Goal: Transaction & Acquisition: Purchase product/service

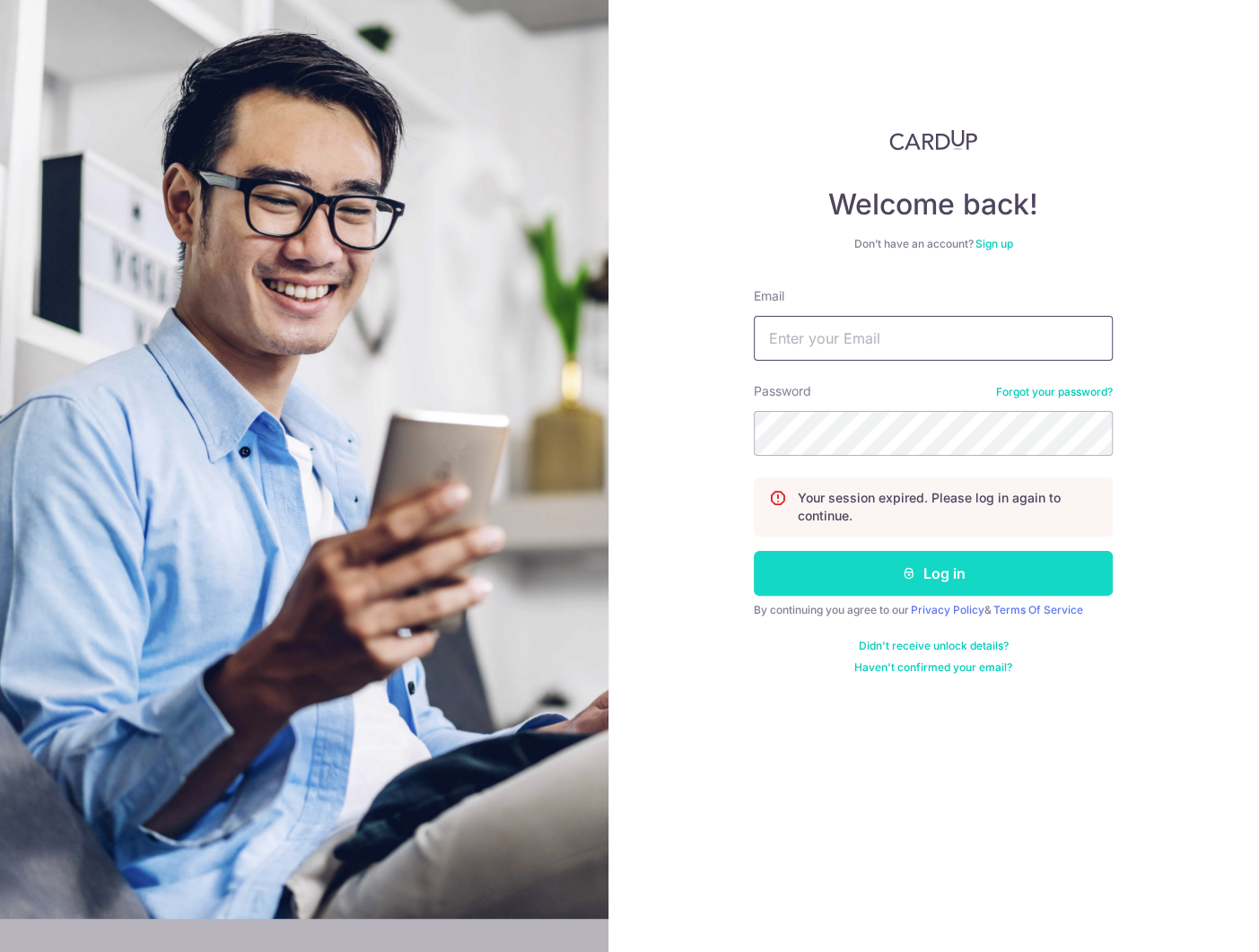
type input "[EMAIL_ADDRESS][DOMAIN_NAME]"
click at [962, 564] on button "Log in" at bounding box center [932, 573] width 359 height 45
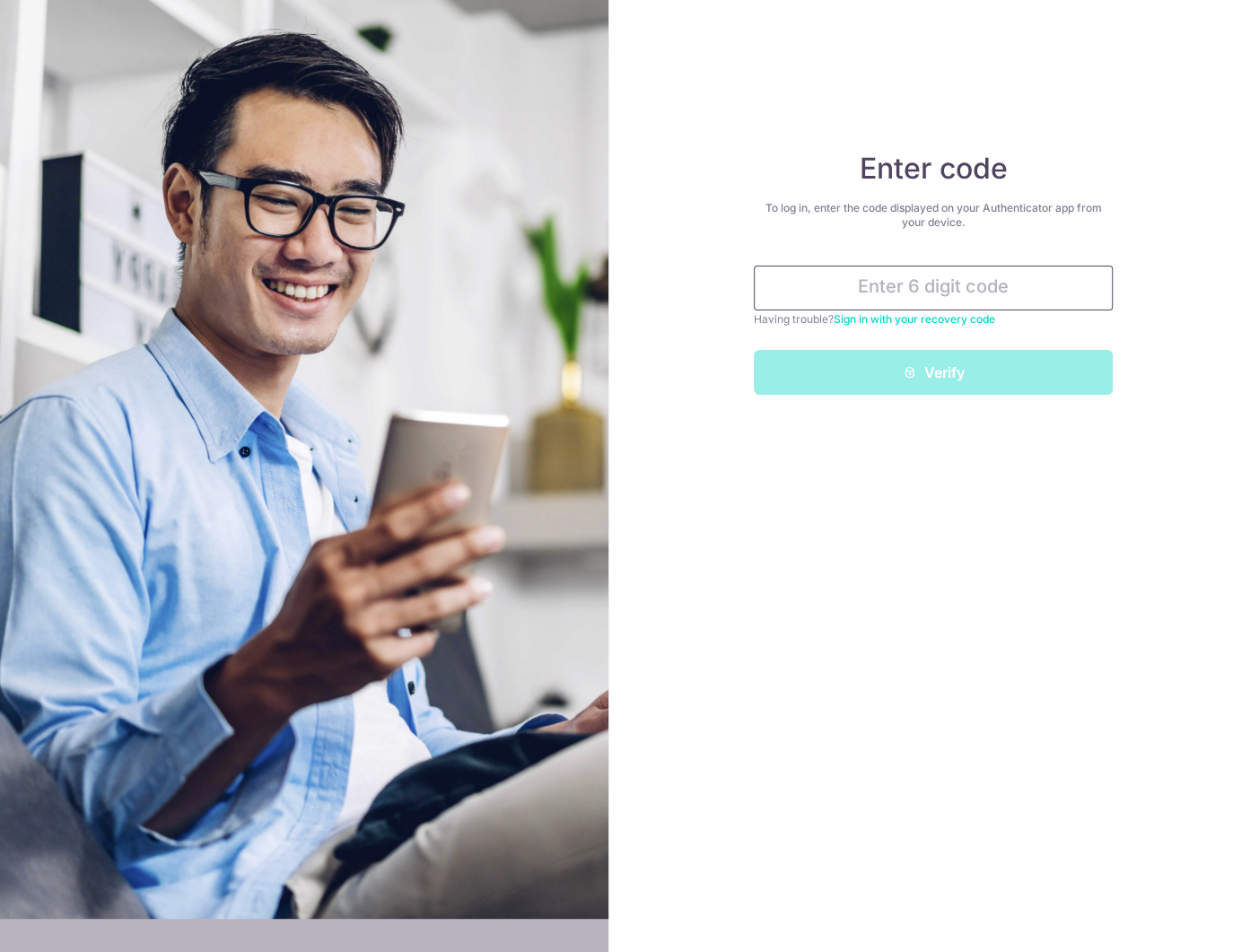
click at [846, 297] on input "text" at bounding box center [932, 288] width 359 height 45
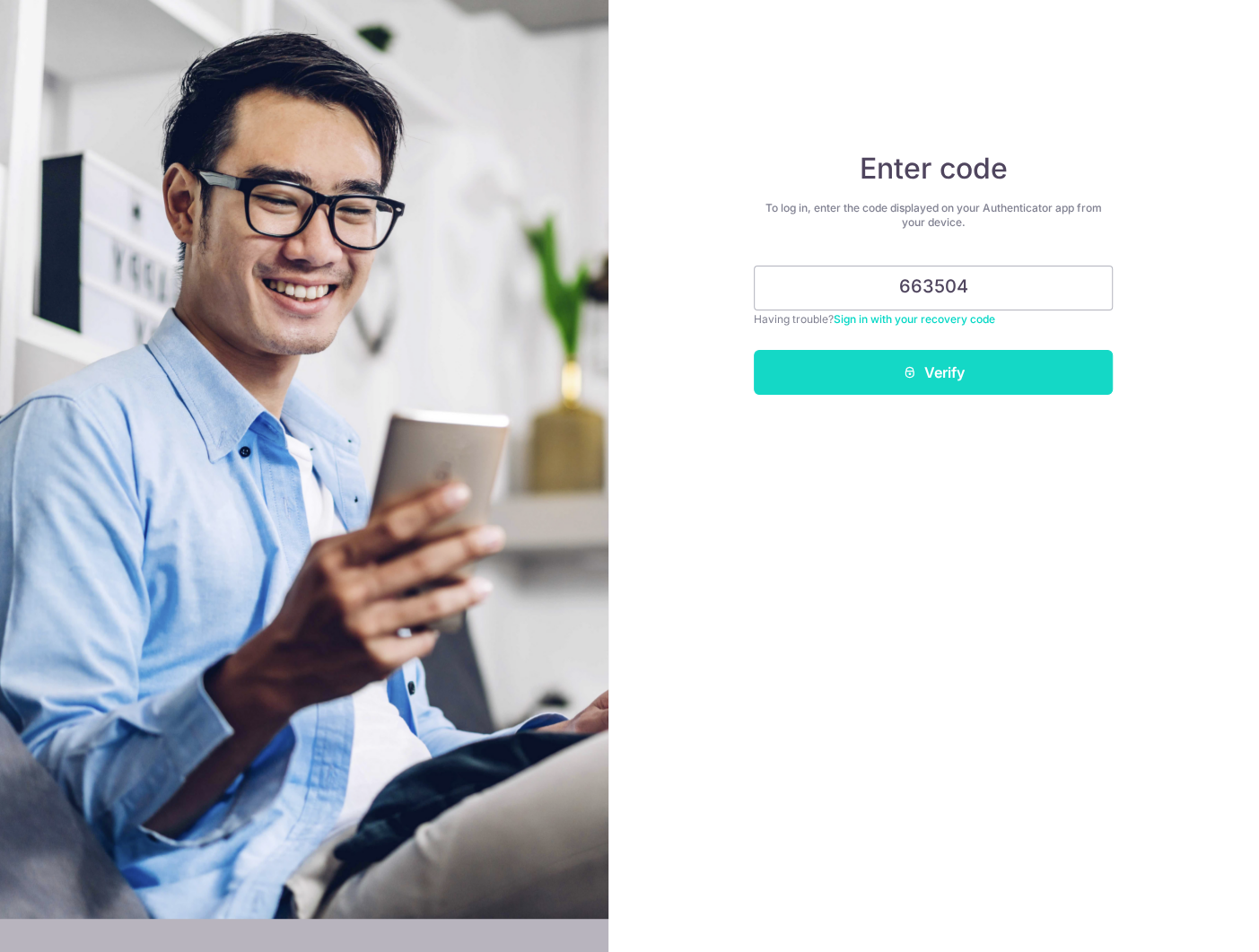
type input "663504"
click at [931, 381] on button "Verify" at bounding box center [932, 372] width 359 height 45
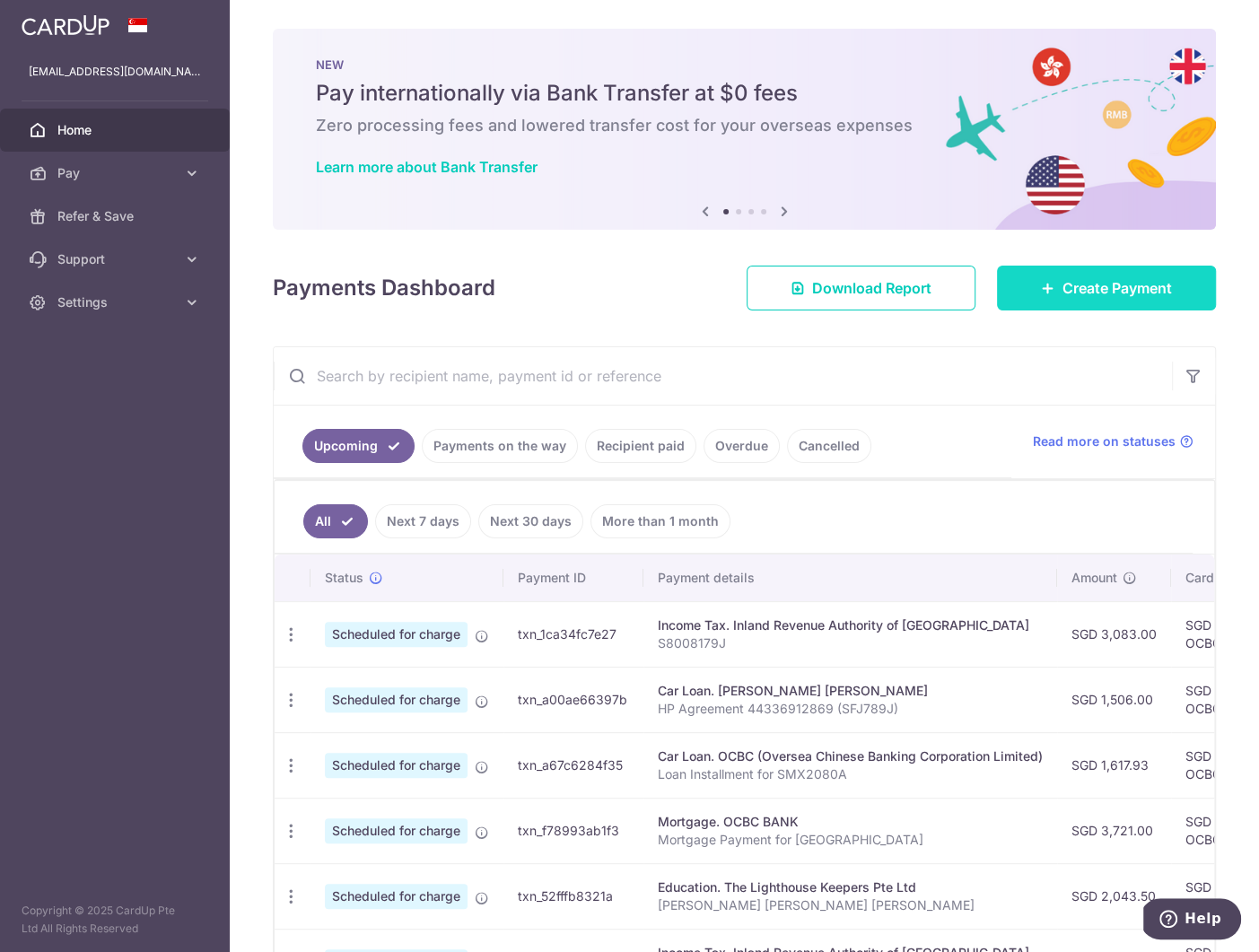
click at [1078, 280] on span "Create Payment" at bounding box center [1116, 287] width 109 height 21
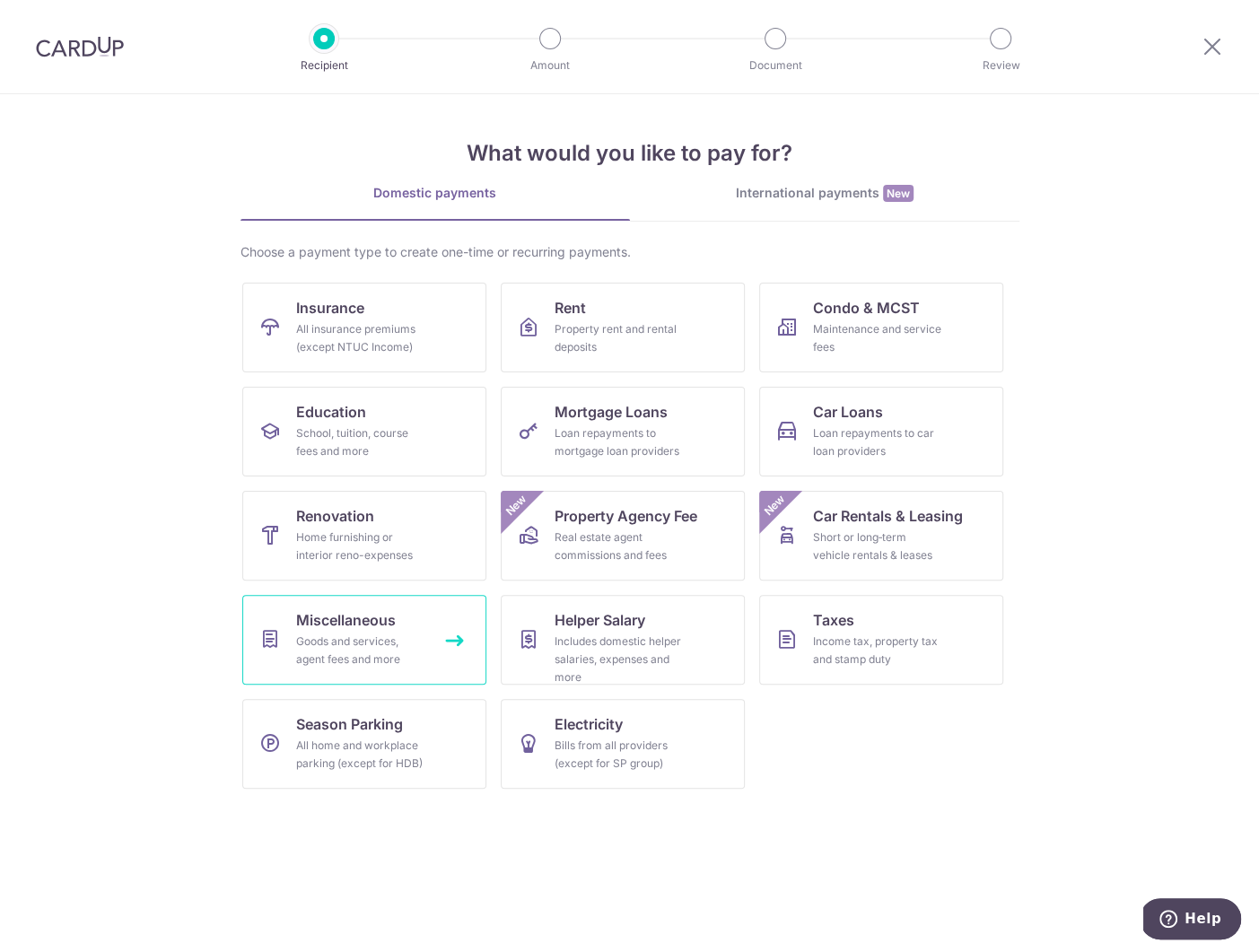
click at [395, 656] on div "Goods and services, agent fees and more" at bounding box center [360, 651] width 129 height 35
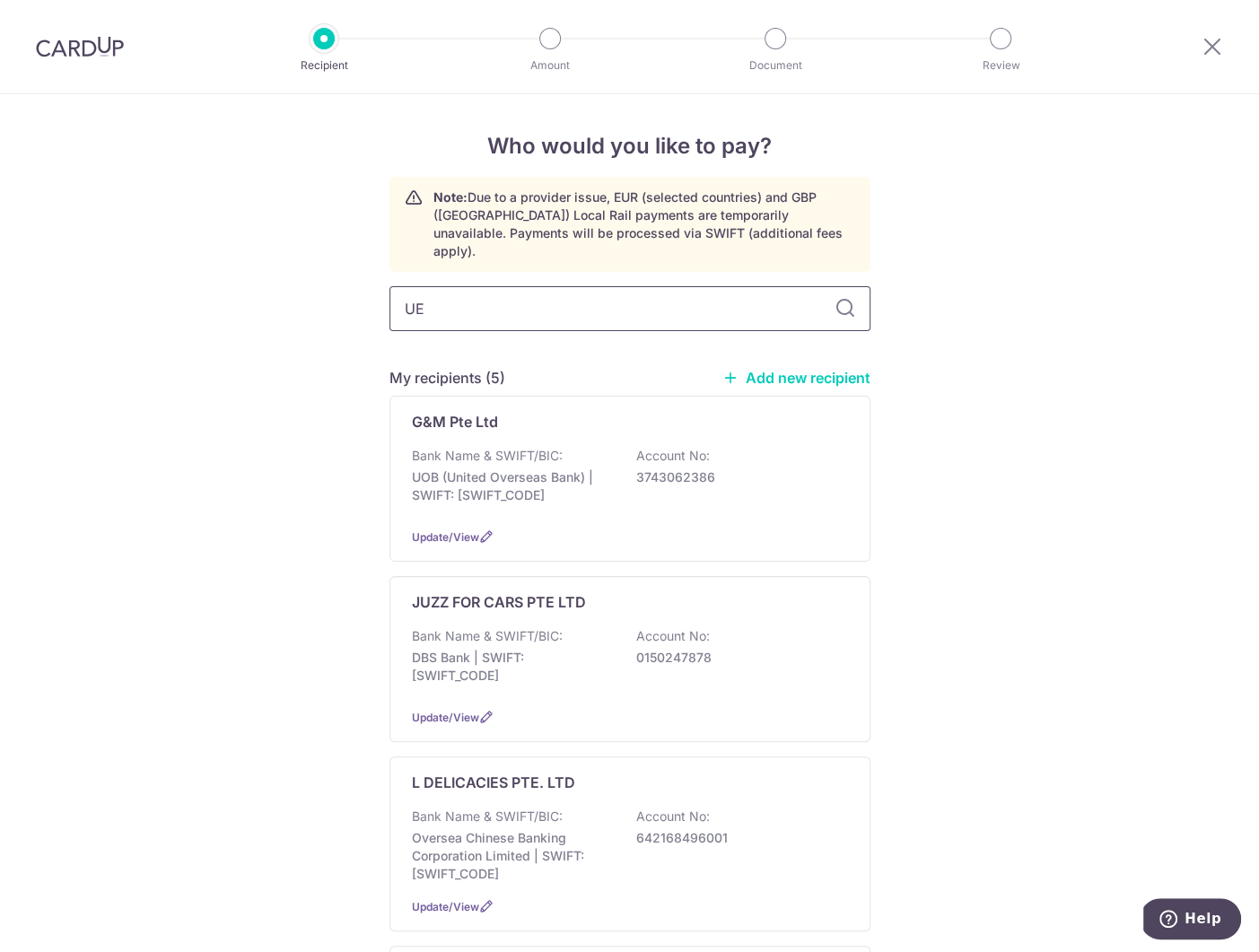
type input "UEN"
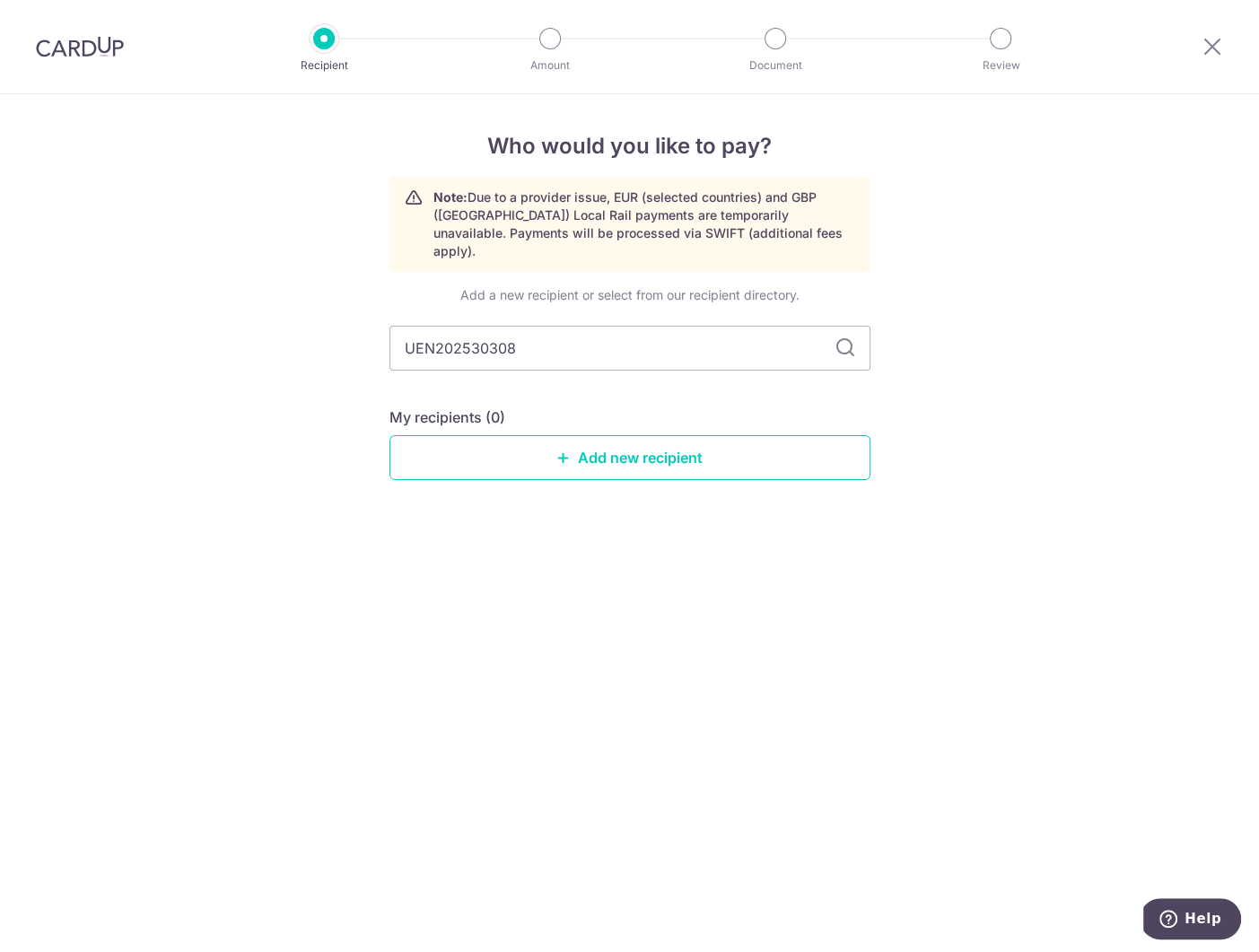
type input "UEN202530308M"
click at [847, 337] on icon at bounding box center [845, 347] width 21 height 21
click at [703, 362] on div "Add a new recipient or select from our recipient directory. UEN202530308M My re…" at bounding box center [629, 398] width 481 height 222
click at [646, 441] on link "Add new recipient" at bounding box center [629, 457] width 481 height 45
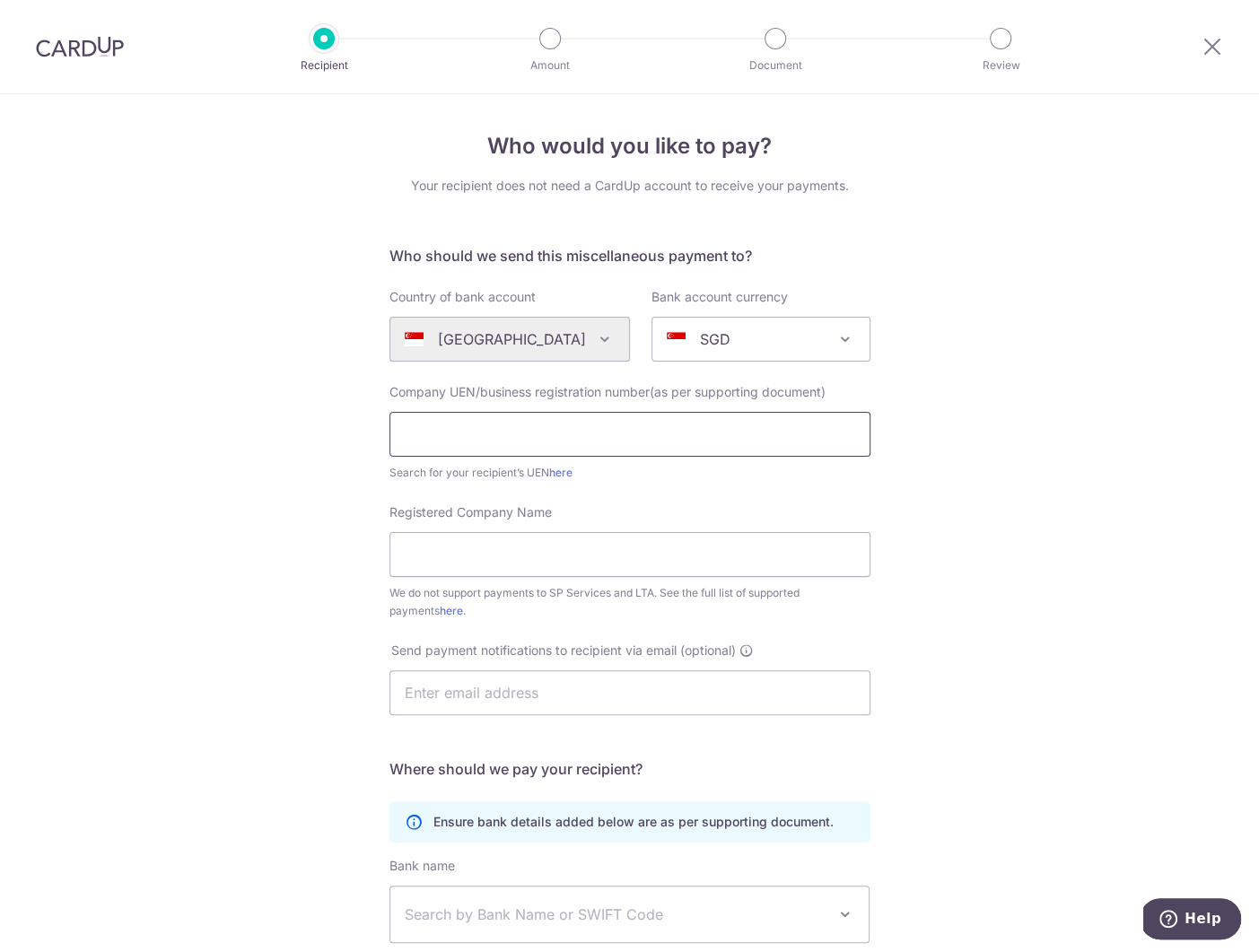
click at [547, 431] on input "text" at bounding box center [629, 434] width 481 height 45
type input "UEN202530308M"
click at [617, 491] on form "Who should we send this miscellaneous payment to? Country of bank account Alger…" at bounding box center [629, 683] width 481 height 877
click at [561, 473] on link "here" at bounding box center [560, 472] width 23 height 13
click at [634, 483] on form "Who should we send this miscellaneous payment to? Country of bank account Alger…" at bounding box center [629, 683] width 481 height 877
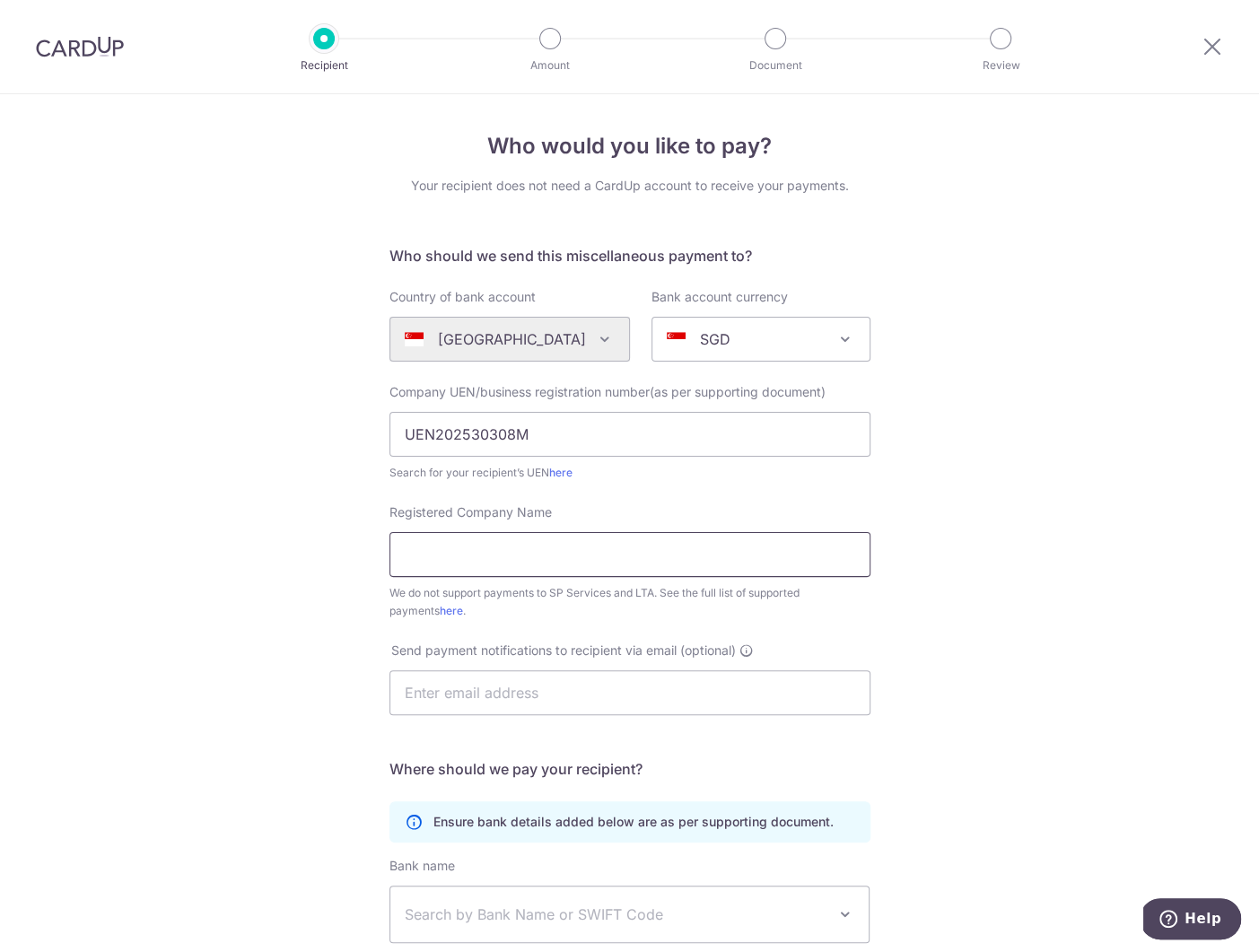
click at [506, 554] on input "Registered Company Name" at bounding box center [629, 554] width 481 height 45
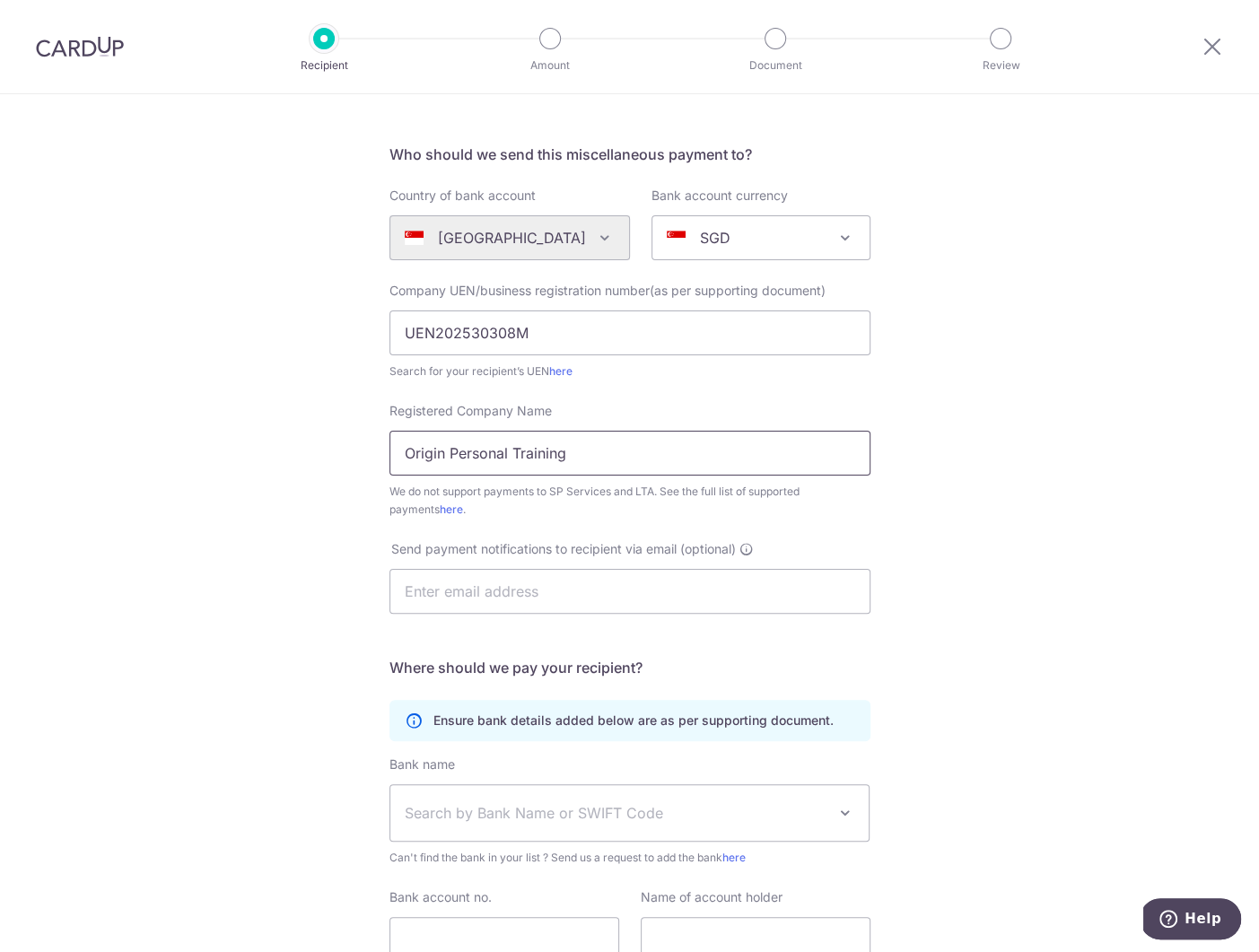
scroll to position [253, 0]
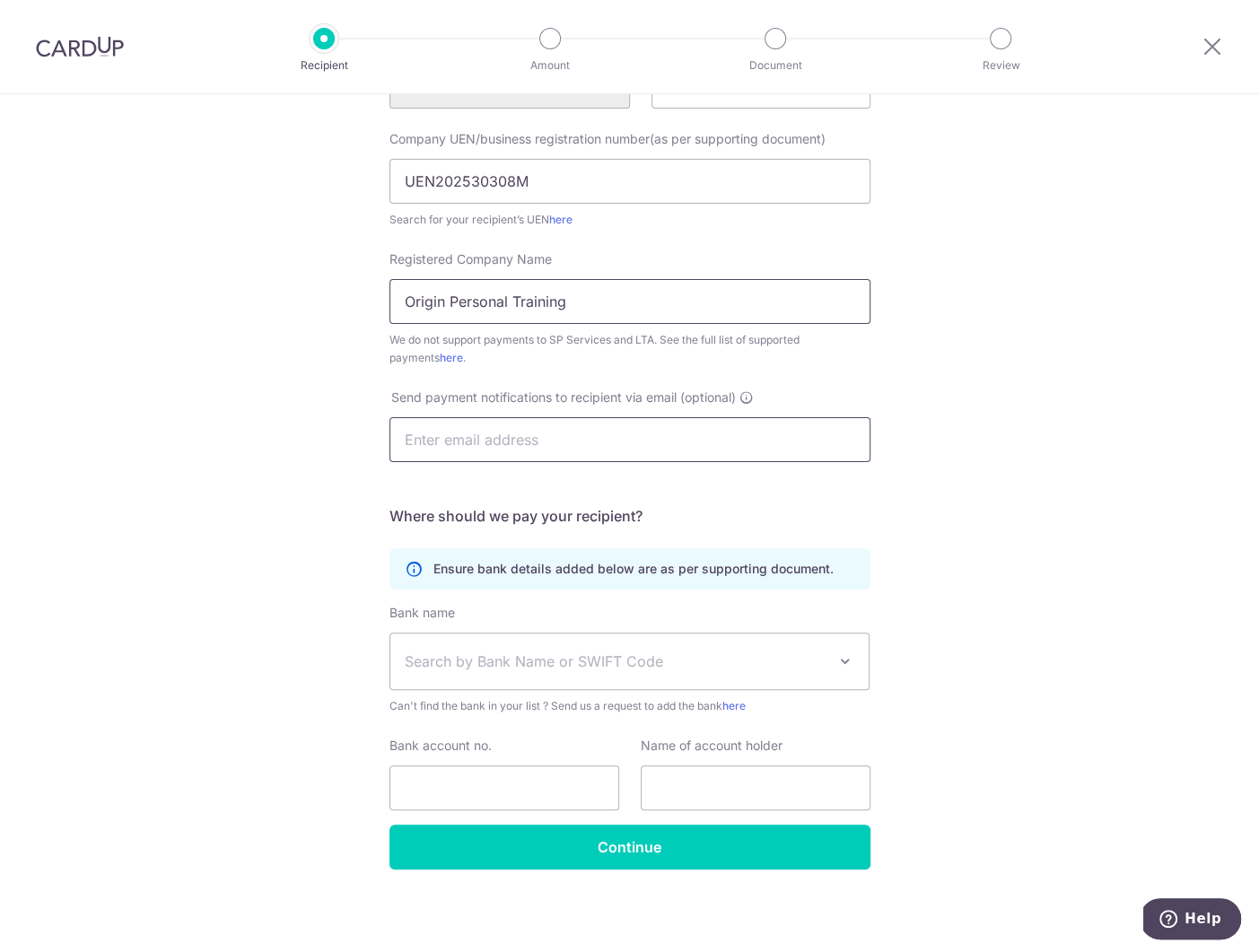
type input "Origin Personal Training"
click at [429, 448] on input "text" at bounding box center [629, 440] width 481 height 45
type input "admin@origin-pt.com"
click at [178, 523] on div "Who would you like to pay? Your recipient does not need a CardUp account to rec…" at bounding box center [629, 398] width 1259 height 1113
click at [475, 647] on span "Search by Bank Name or SWIFT Code" at bounding box center [629, 662] width 479 height 56
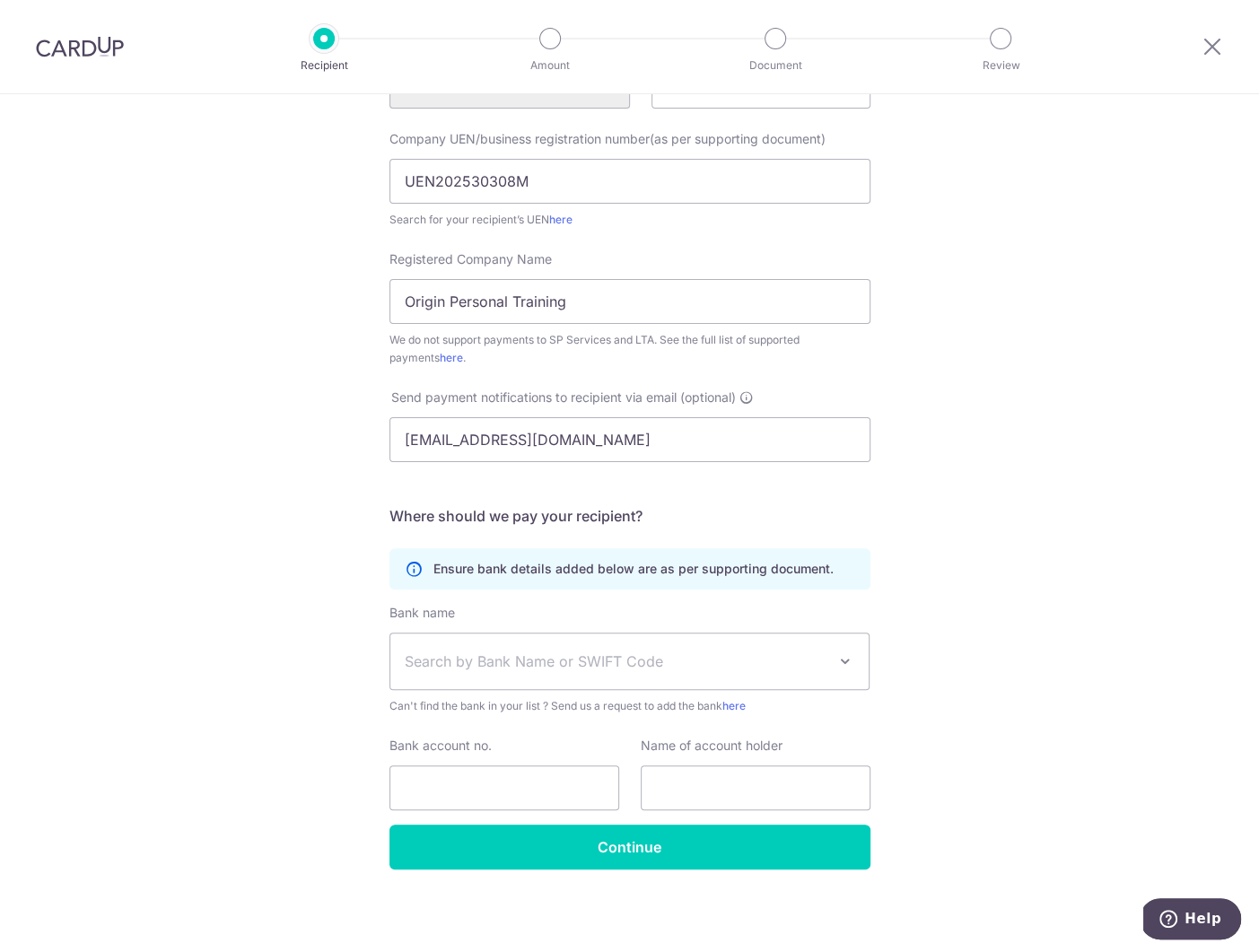
click at [1192, 371] on div "Who would you like to pay? Your recipient does not need a CardUp account to rec…" at bounding box center [629, 398] width 1259 height 1113
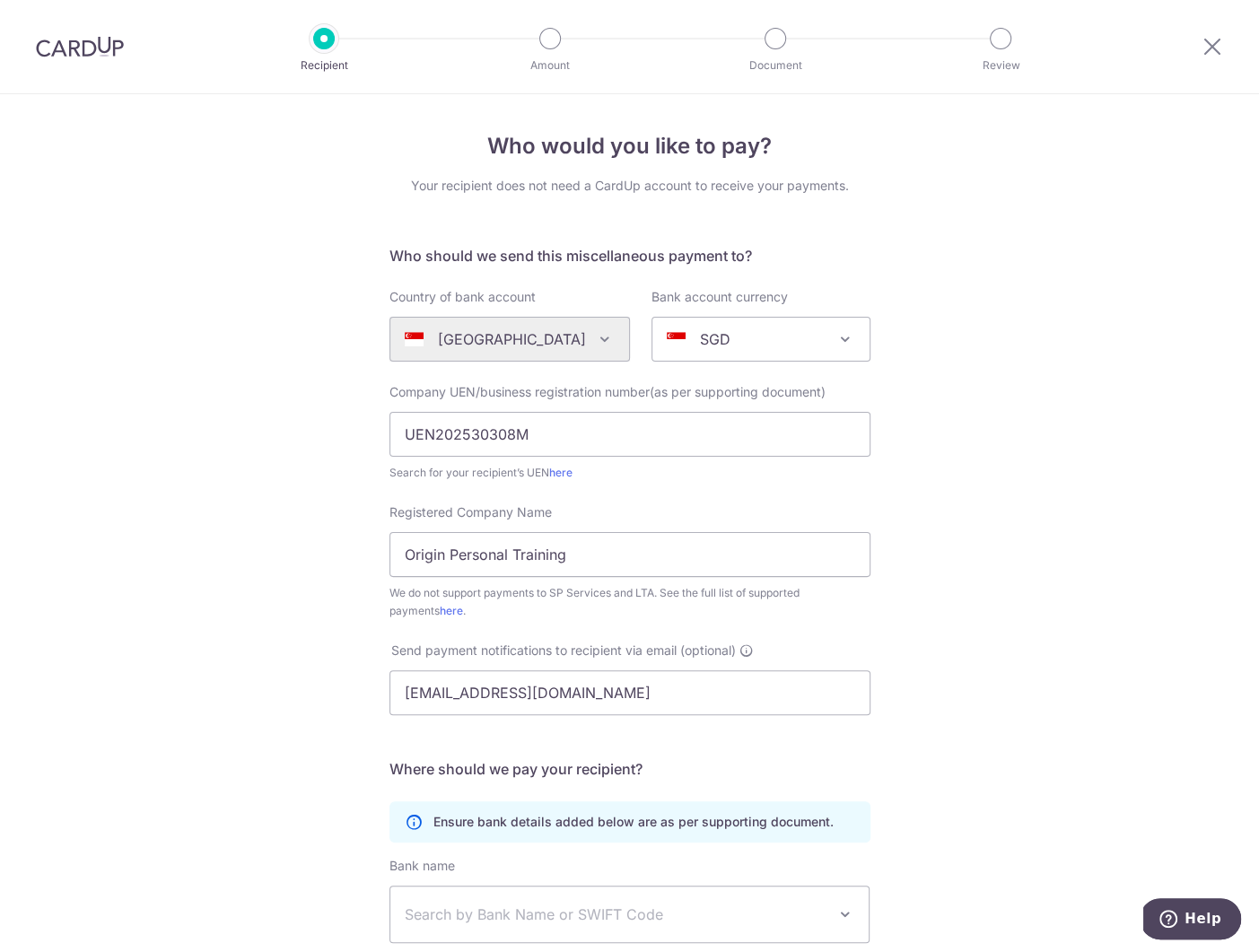
click at [111, 53] on img at bounding box center [79, 46] width 88 height 21
